Goal: Task Accomplishment & Management: Use online tool/utility

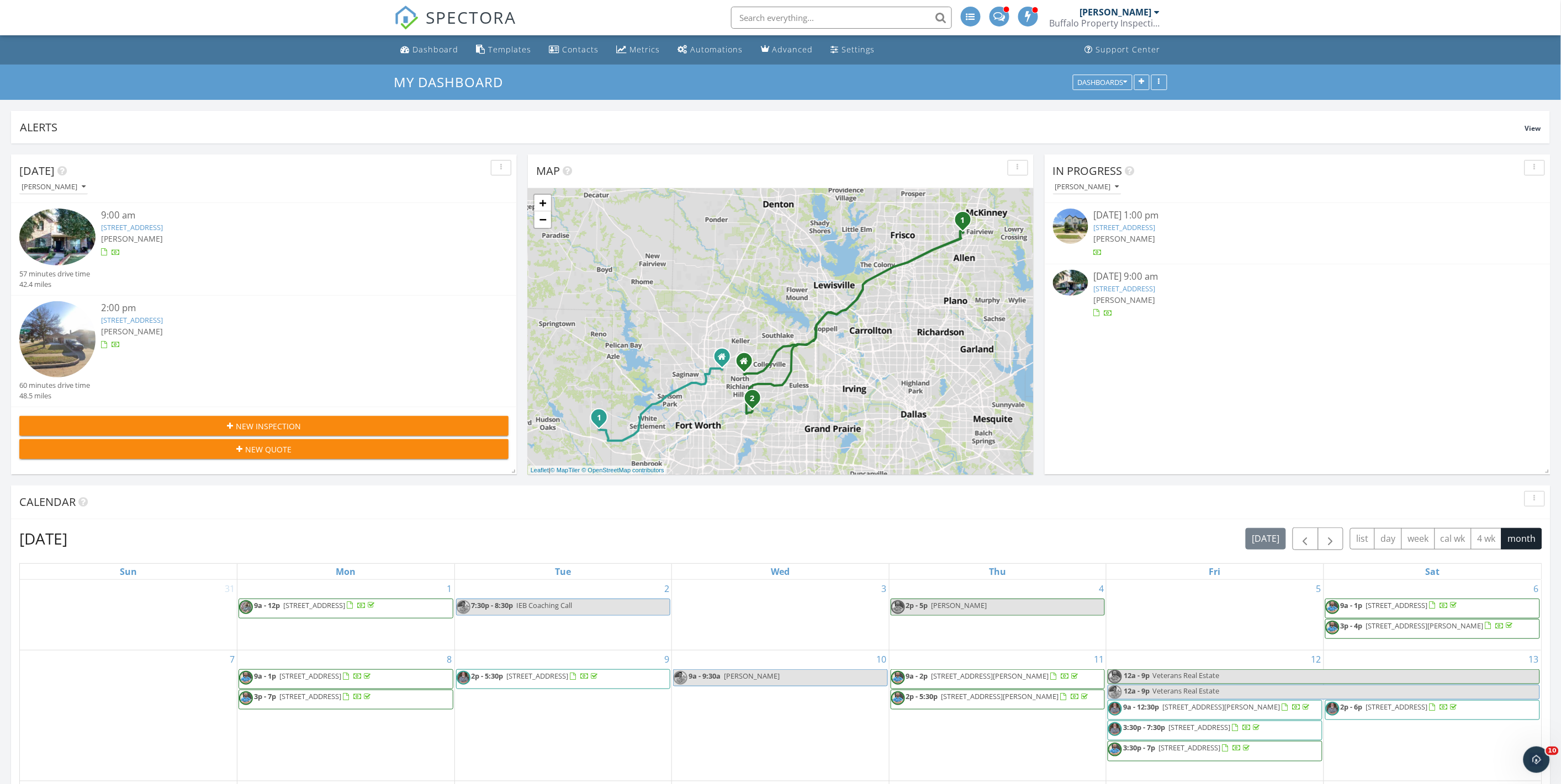
click at [163, 226] on link "4604 Aylesbury Ct, McKinney, TX 75070" at bounding box center [132, 227] width 62 height 10
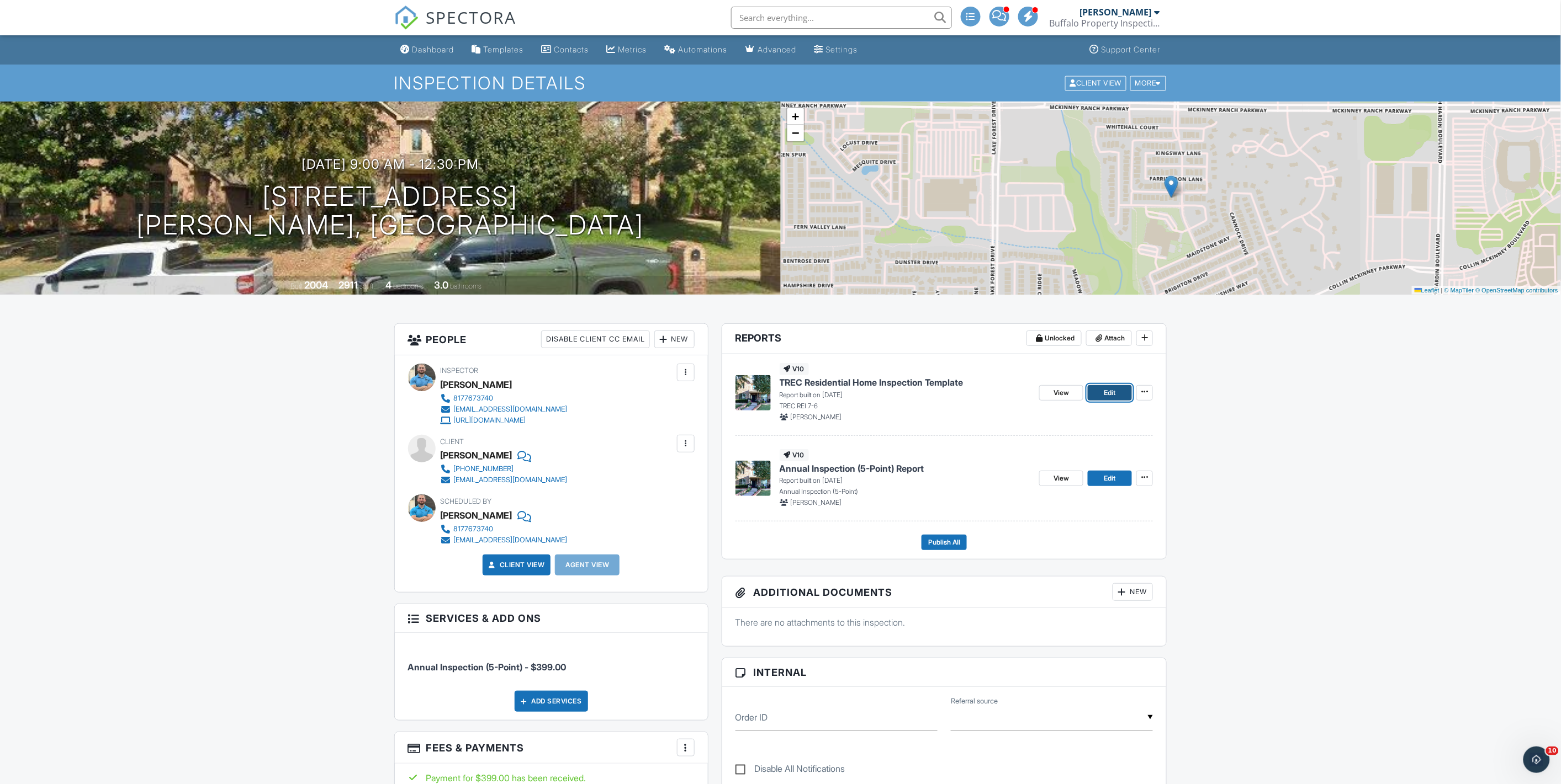
click at [1100, 392] on link "Edit" at bounding box center [1109, 392] width 44 height 15
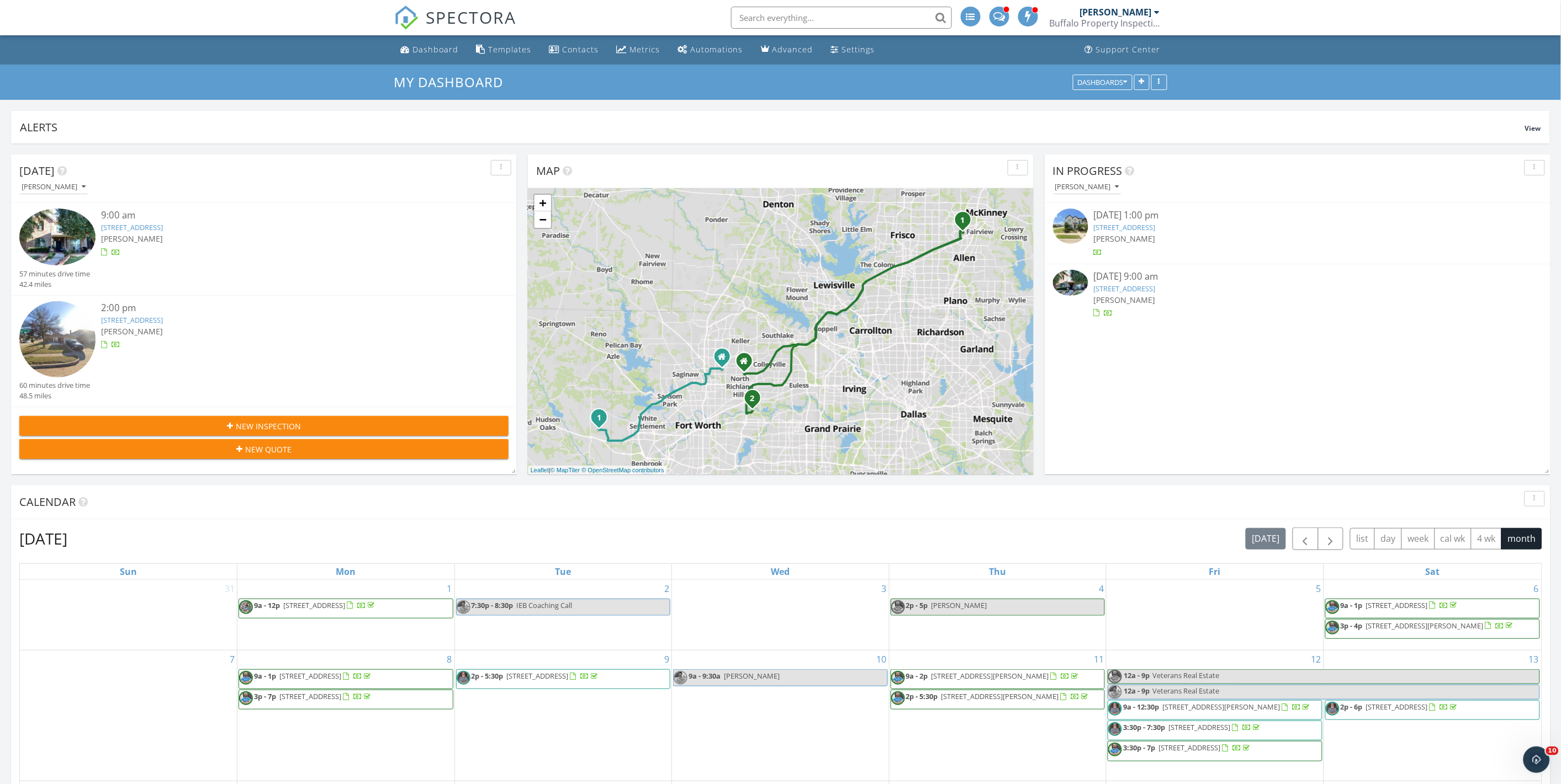
click at [163, 231] on link "4604 Aylesbury Ct, McKinney, TX 75070" at bounding box center [132, 227] width 62 height 10
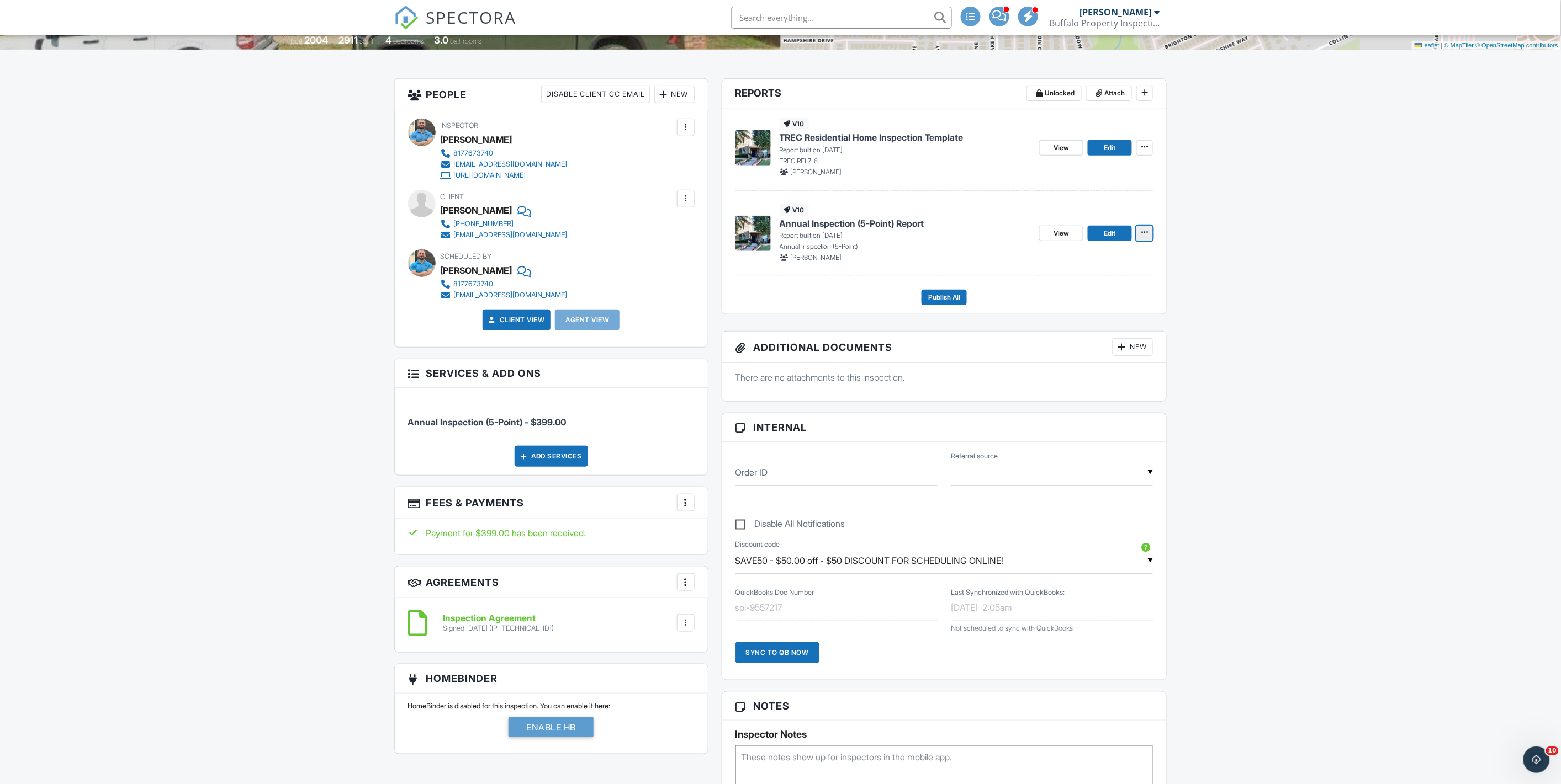
click at [1147, 236] on span at bounding box center [1145, 232] width 11 height 11
click at [1093, 316] on input "Delete Report" at bounding box center [1090, 314] width 113 height 25
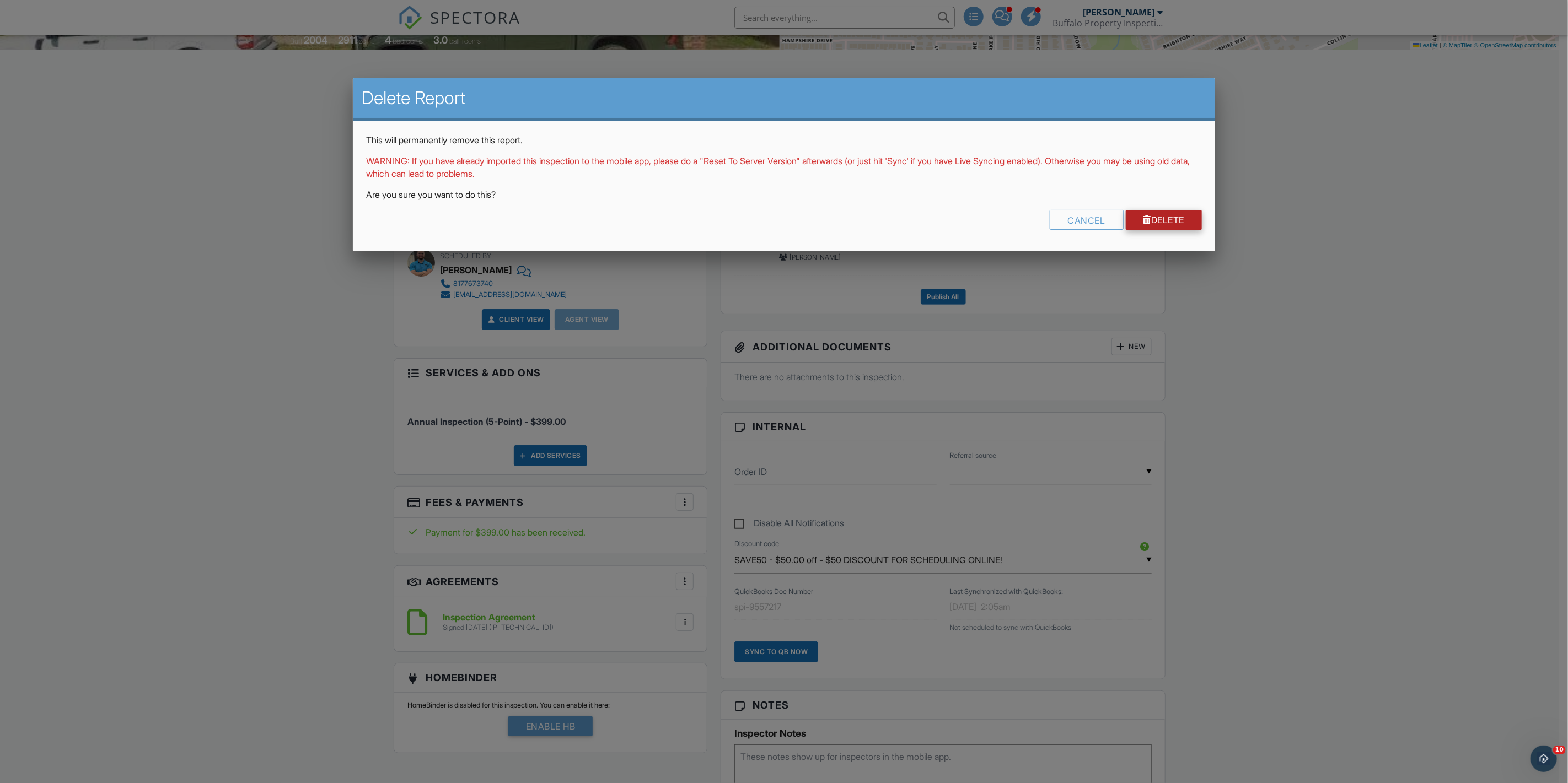
click at [1146, 217] on div at bounding box center [1148, 220] width 9 height 9
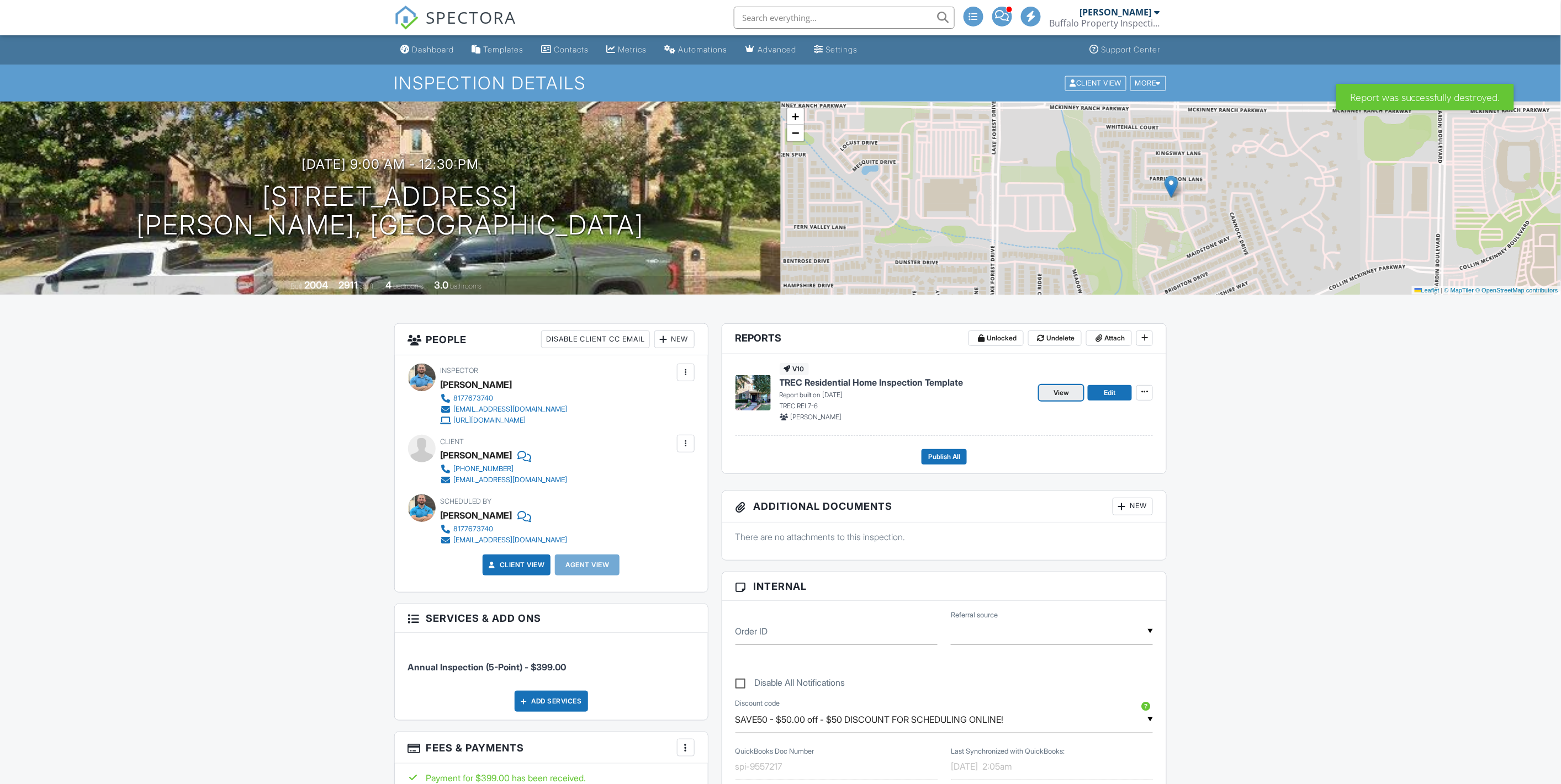
click at [1065, 390] on span "View" at bounding box center [1061, 393] width 15 height 11
click at [1061, 393] on span "View" at bounding box center [1061, 393] width 15 height 11
